Goal: Transaction & Acquisition: Purchase product/service

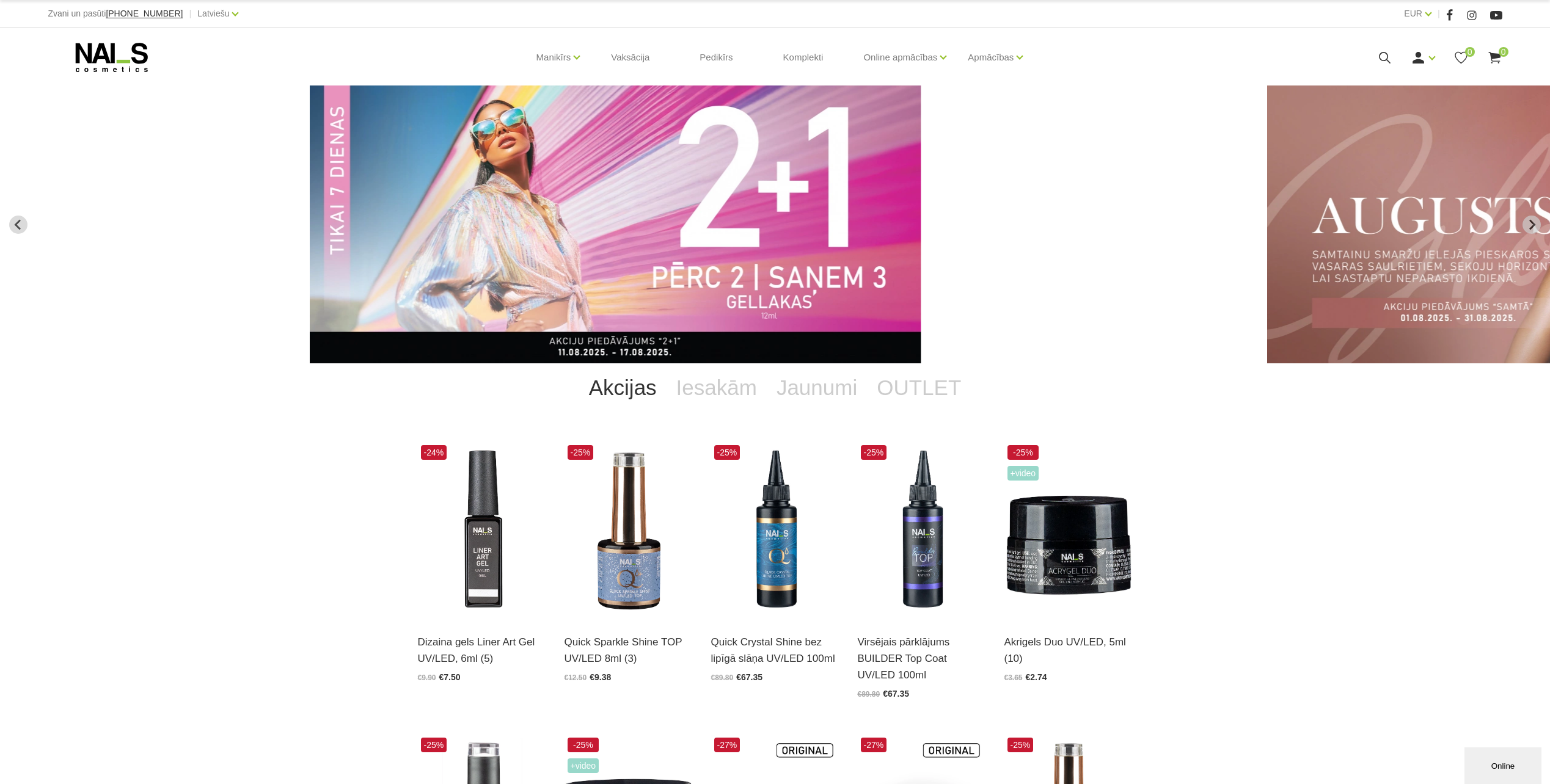
click at [36, 502] on div "Akcijas Iesakām Jaunumi OUTLET -24% Dizaina gels Liner Art Gel UV/LED, 6ml (5) …" at bounding box center [775, 722] width 1550 height 718
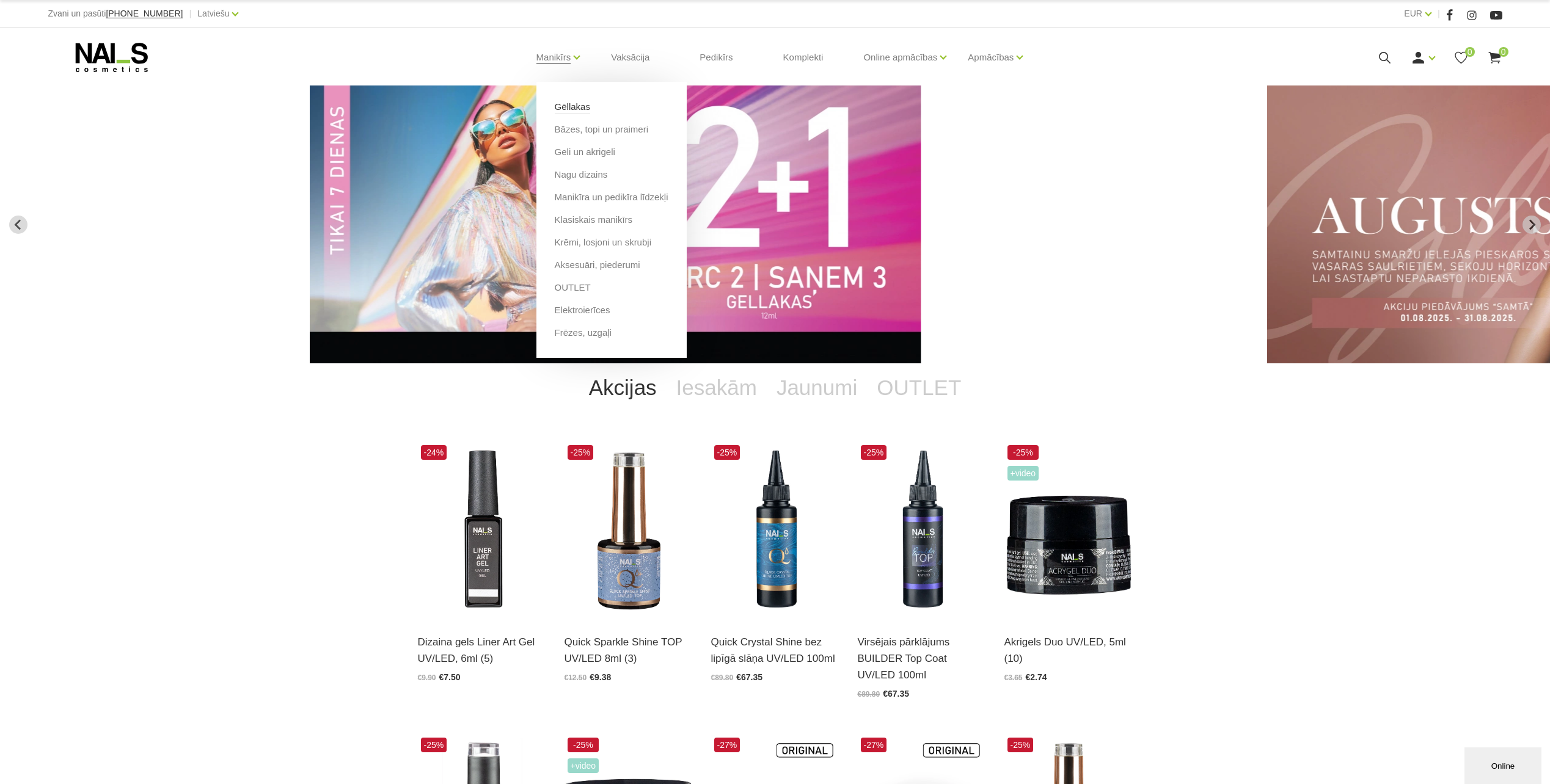
click at [554, 111] on link "Gēllakas" at bounding box center [572, 107] width 36 height 13
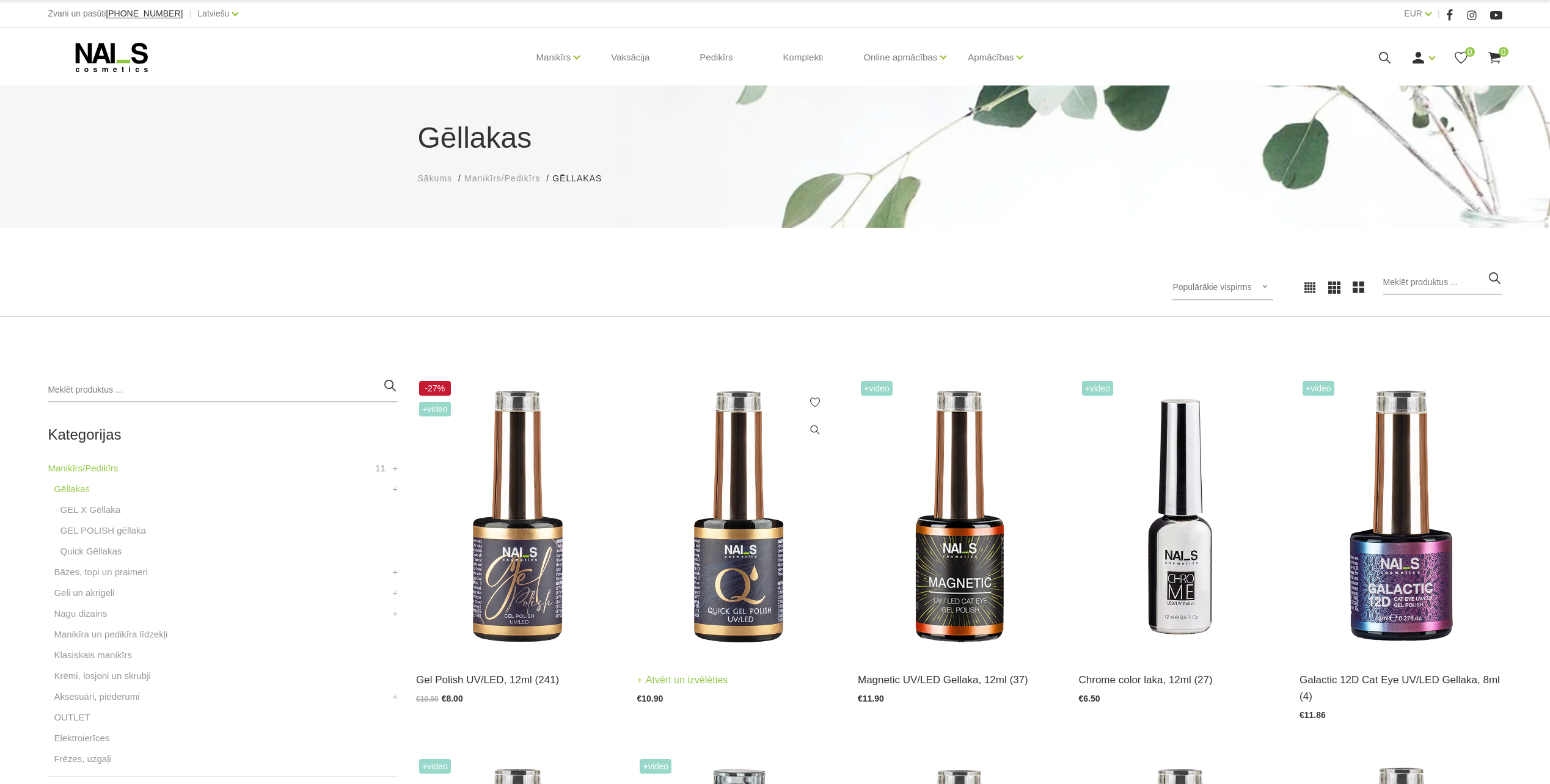
click at [724, 533] on img at bounding box center [738, 517] width 202 height 278
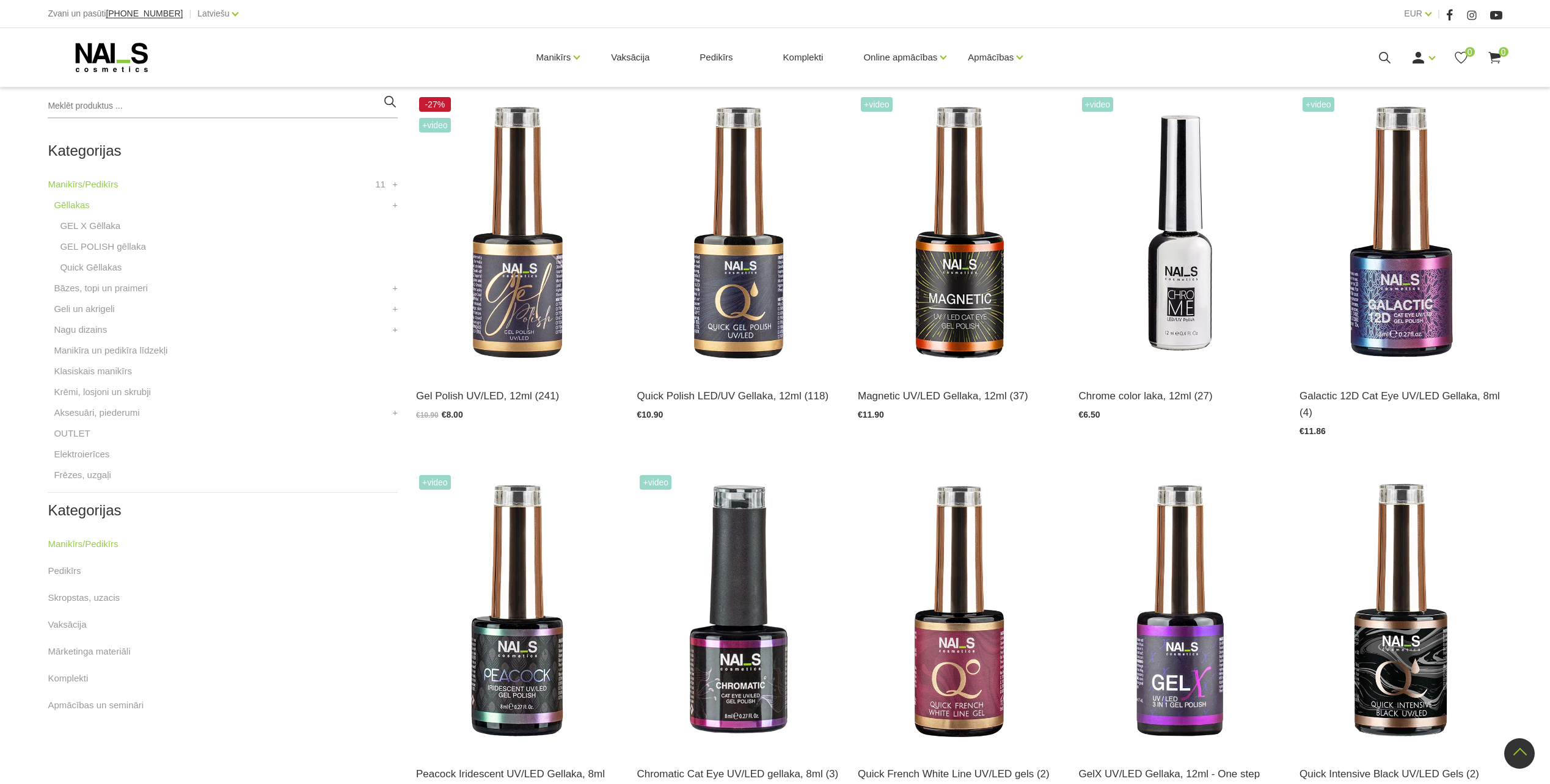
scroll to position [305, 0]
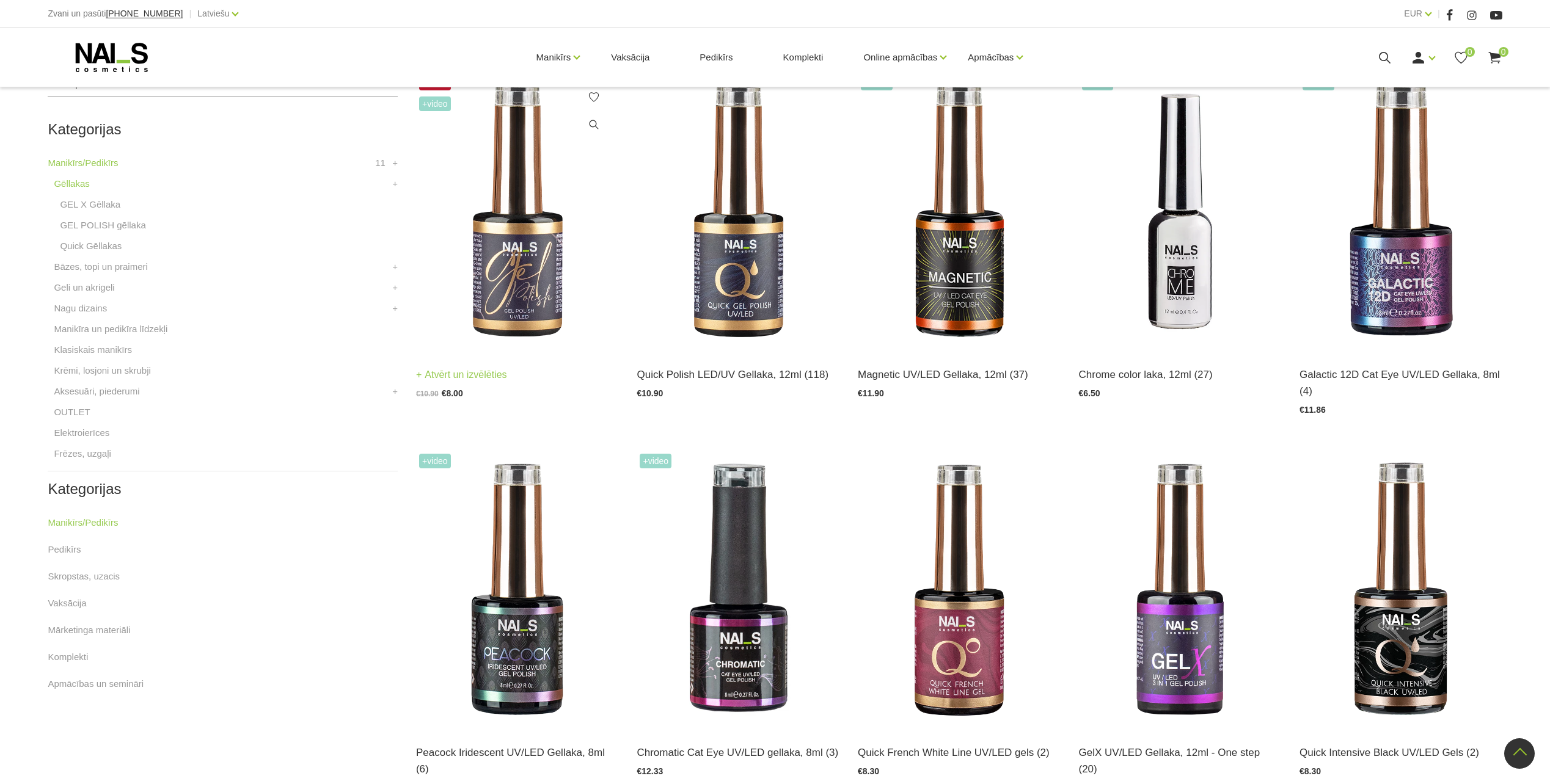
click at [505, 243] on img at bounding box center [517, 212] width 202 height 278
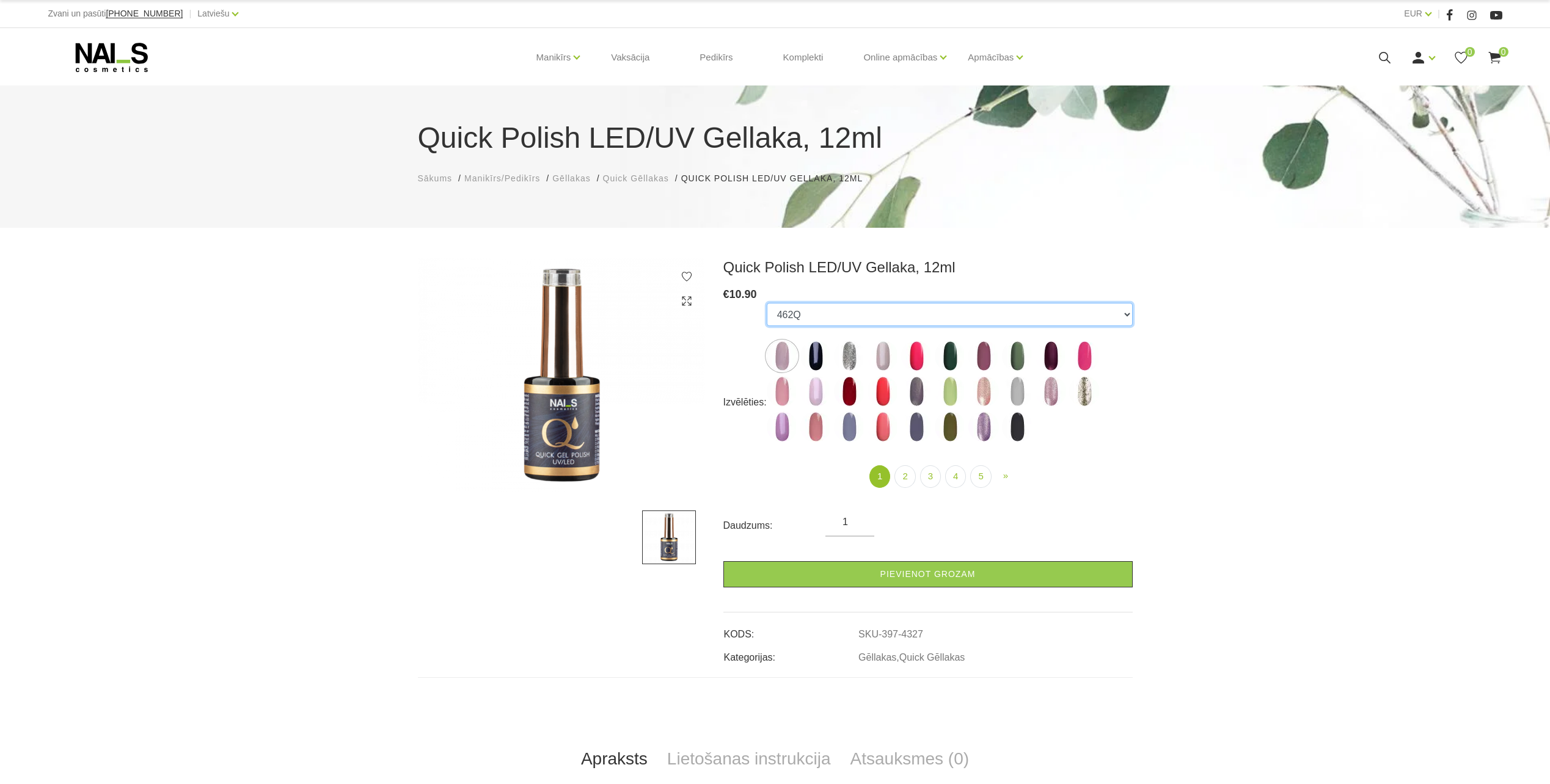
click at [822, 317] on select "462Q 401Q 443Q 445Q 569Q 560Q 552Q 568Q 510Q 413Q 529Q 484Q 511Q 565Q 459Q 538Q…" at bounding box center [949, 314] width 366 height 23
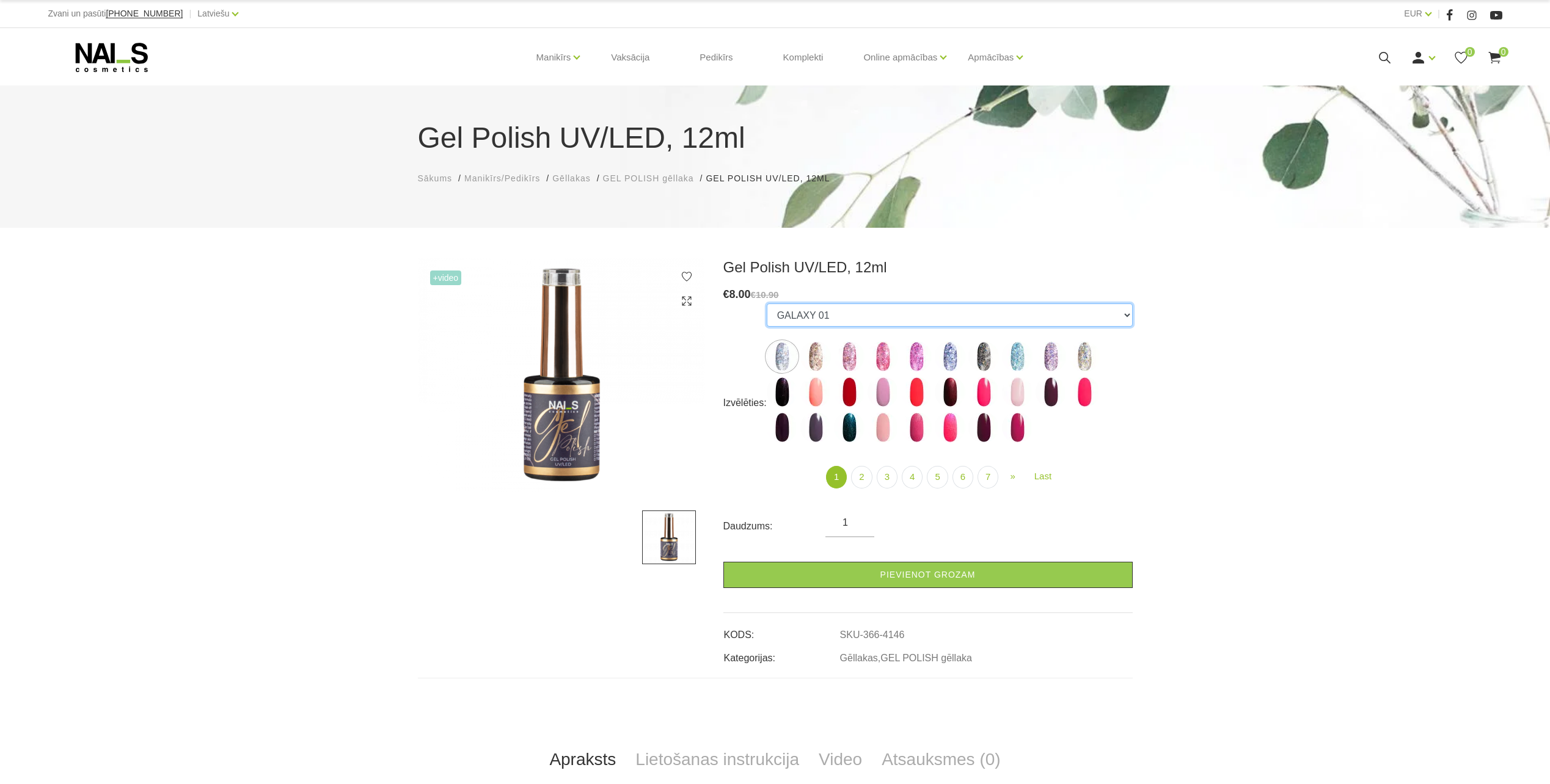
click at [865, 320] on select "GALAXY 01 GALAXY 02 GALAXY 03 GALAXY 04 GALAXY 05 GALAXY 07 GALAXY 17 GALAXY 21…" at bounding box center [949, 315] width 366 height 23
click at [766, 303] on select "GALAXY 01 GALAXY 02 GALAXY 03 GALAXY 04 GALAXY 05 GALAXY 07 GALAXY 17 GALAXY 21…" at bounding box center [949, 315] width 366 height 23
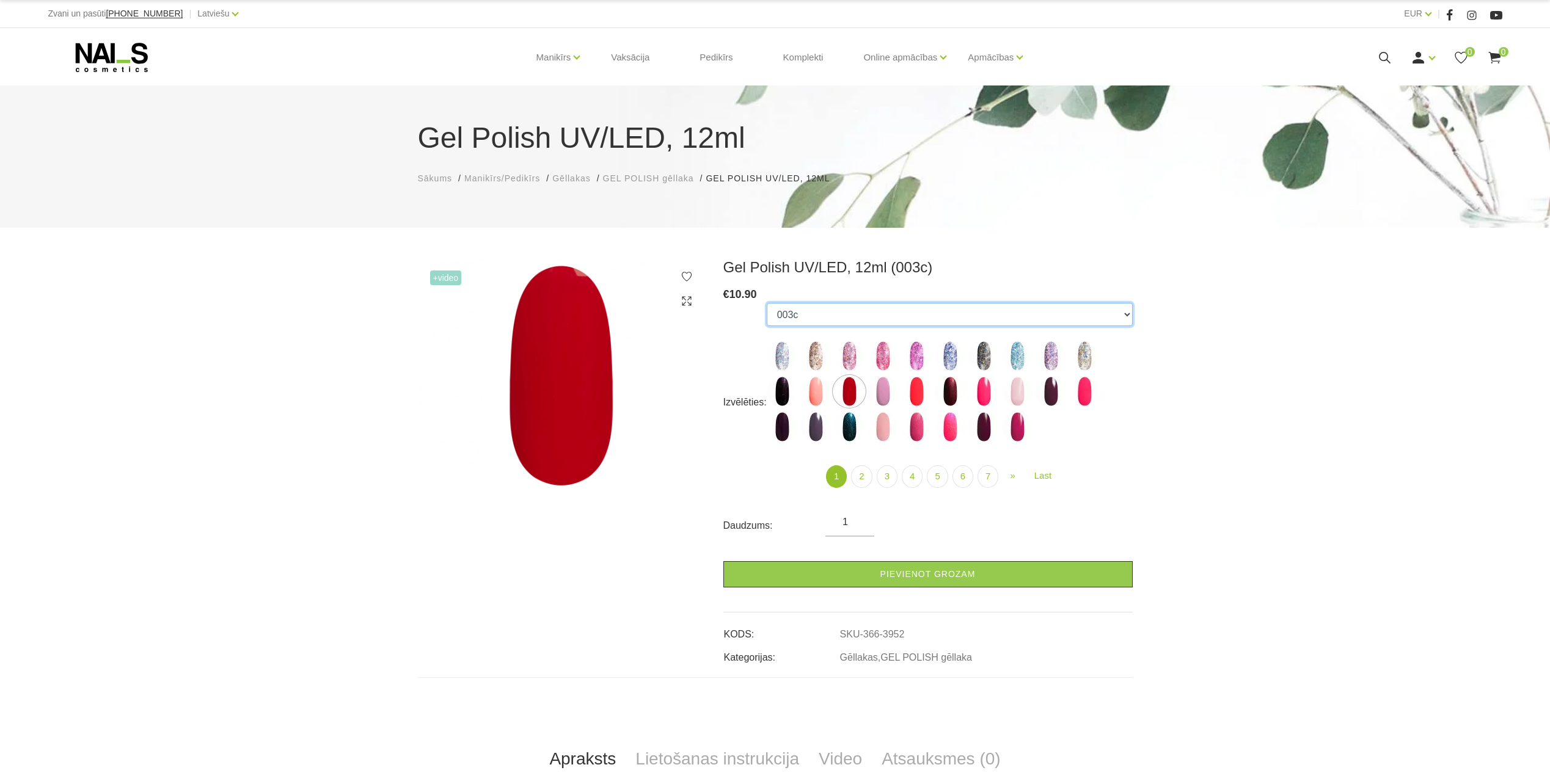
click at [833, 320] on select "GALAXY 01 GALAXY 02 GALAXY 03 GALAXY 04 GALAXY 05 GALAXY 07 GALAXY 17 GALAXY 21…" at bounding box center [949, 314] width 366 height 23
select select "5900"
click at [766, 303] on select "GALAXY 01 GALAXY 02 GALAXY 03 GALAXY 04 GALAXY 05 GALAXY 07 GALAXY 17 GALAXY 21…" at bounding box center [949, 314] width 366 height 23
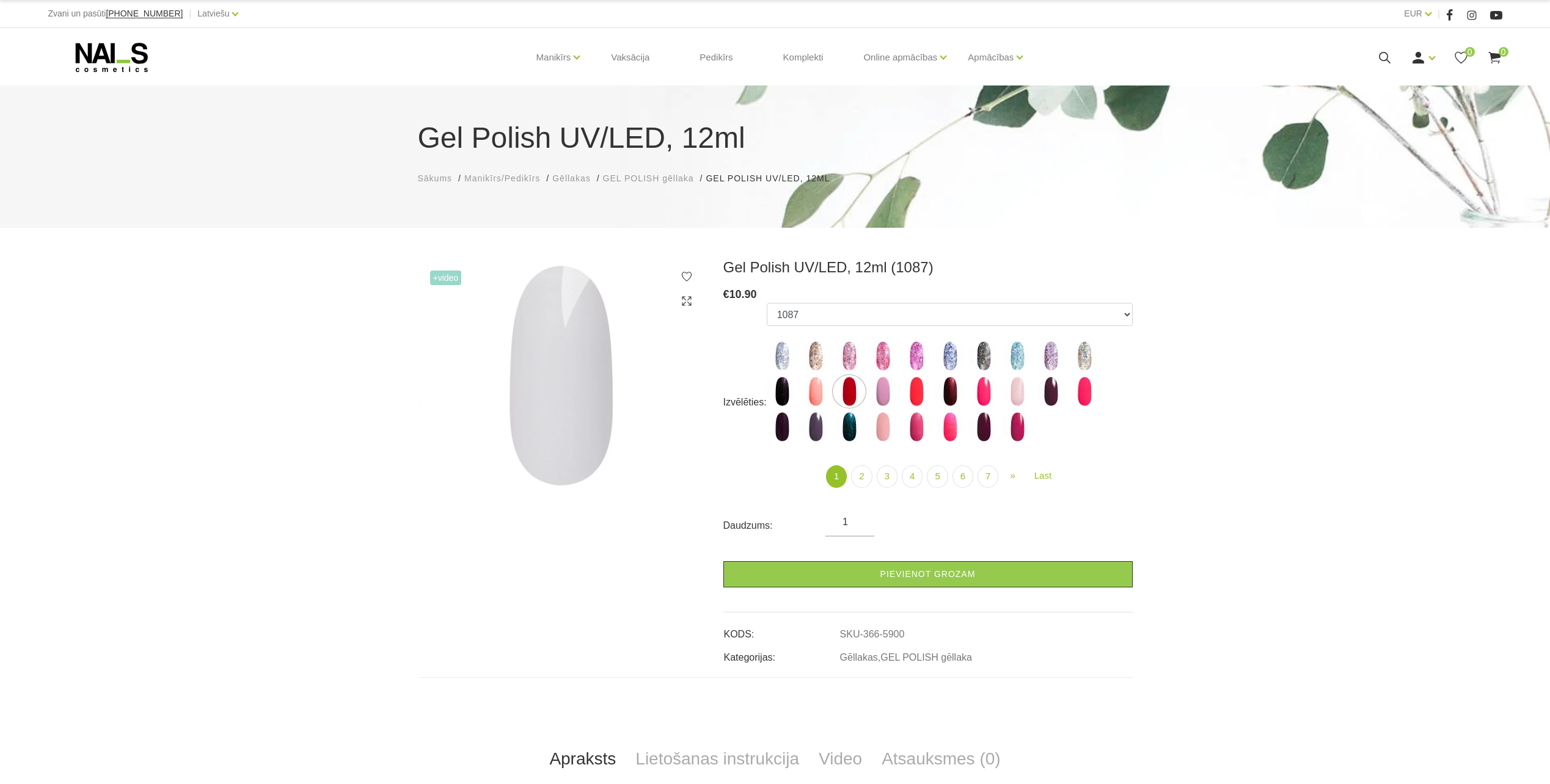
drag, startPoint x: 93, startPoint y: 47, endPoint x: 336, endPoint y: 177, distance: 275.6
click at [93, 47] on icon at bounding box center [112, 57] width 128 height 31
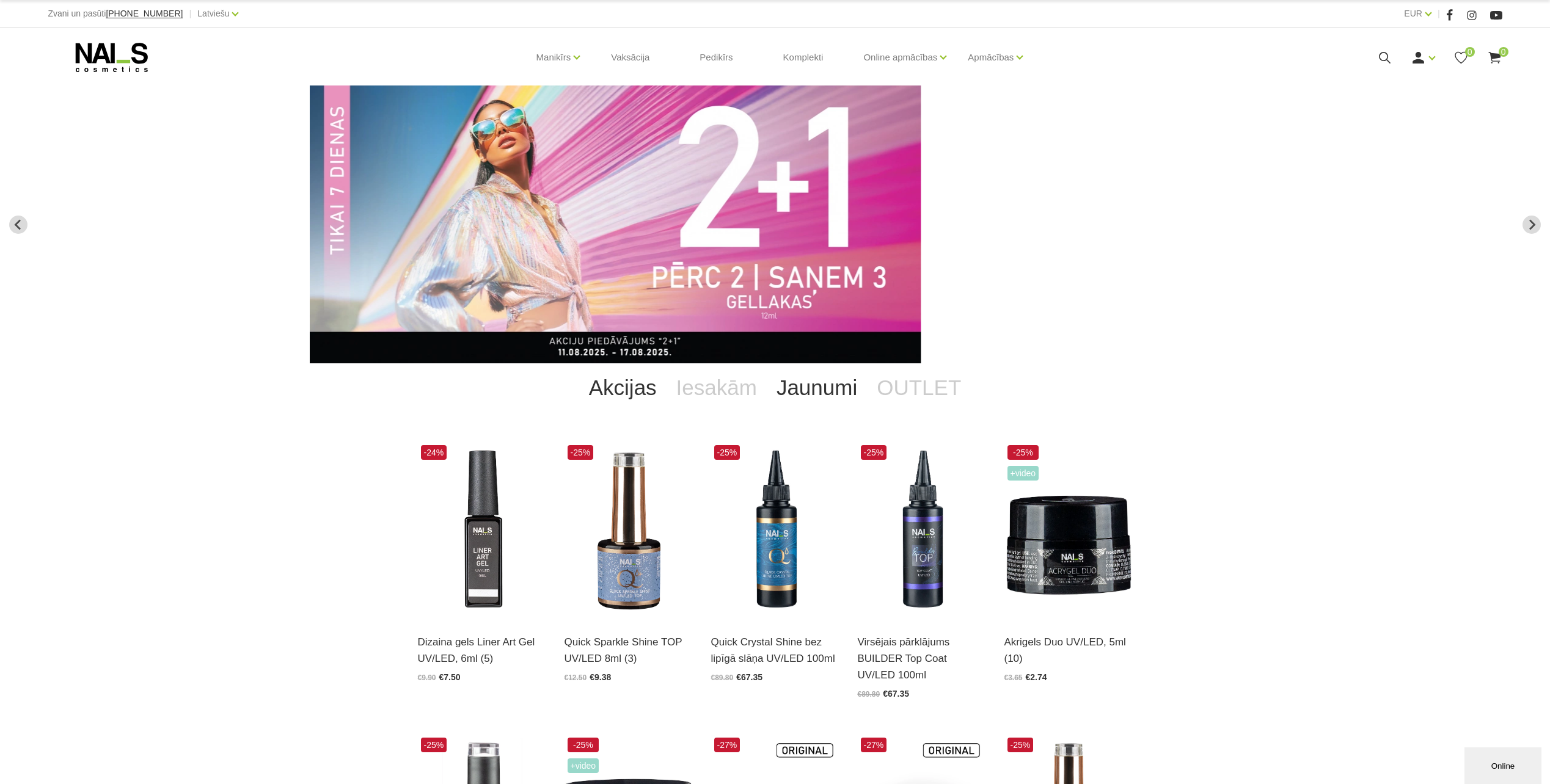
click at [776, 404] on link "Jaunumi" at bounding box center [816, 388] width 100 height 49
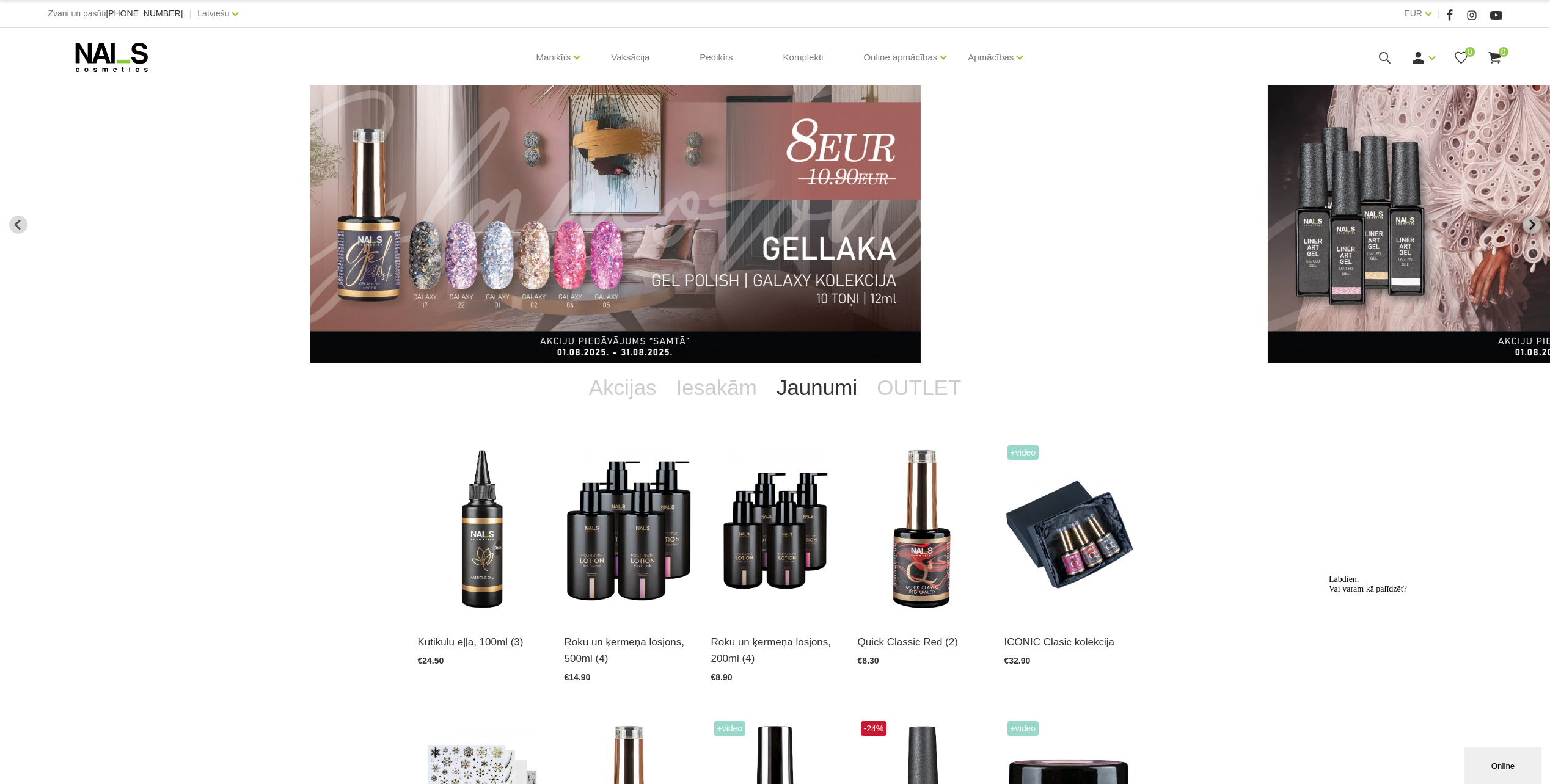
scroll to position [183, 0]
